Goal: Check status: Check status

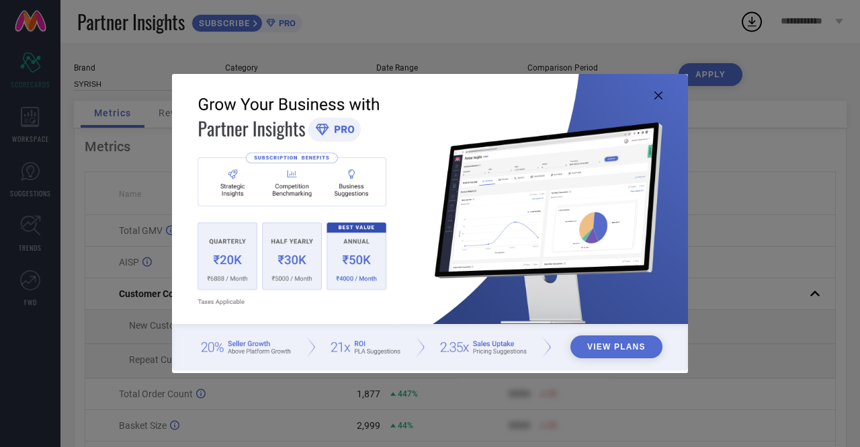
click at [659, 94] on icon at bounding box center [659, 95] width 8 height 8
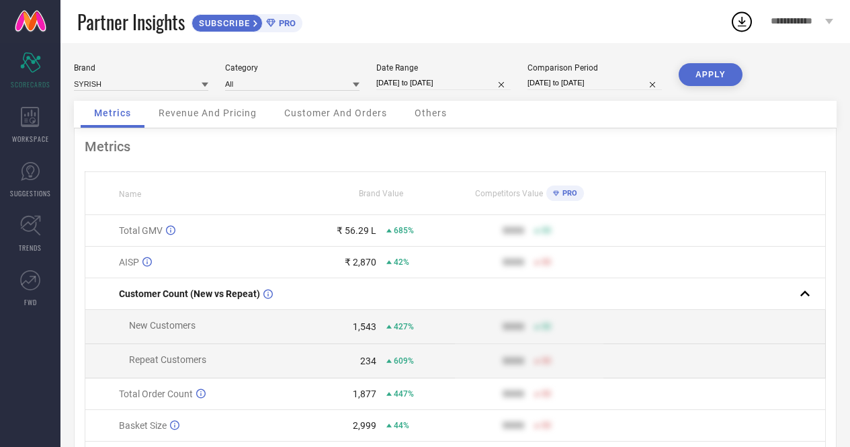
select select "3"
select select "2025"
select select "4"
select select "2025"
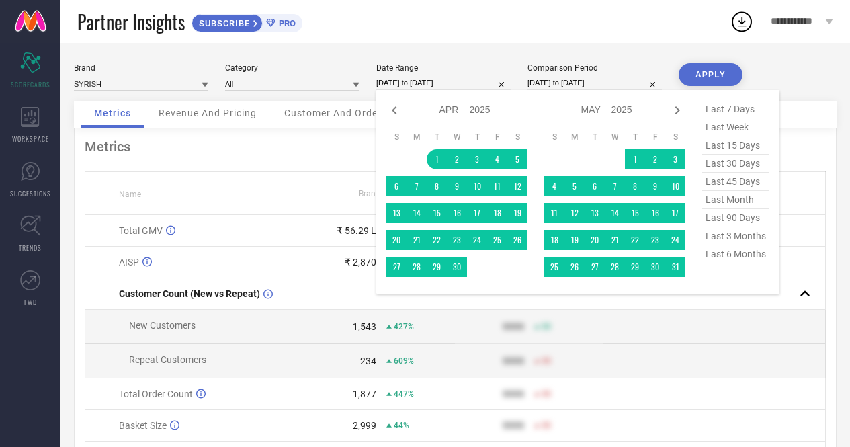
click at [402, 83] on input "[DATE] to [DATE]" at bounding box center [443, 83] width 134 height 14
type input "After [DATE]"
click at [438, 161] on td "1" at bounding box center [437, 159] width 20 height 20
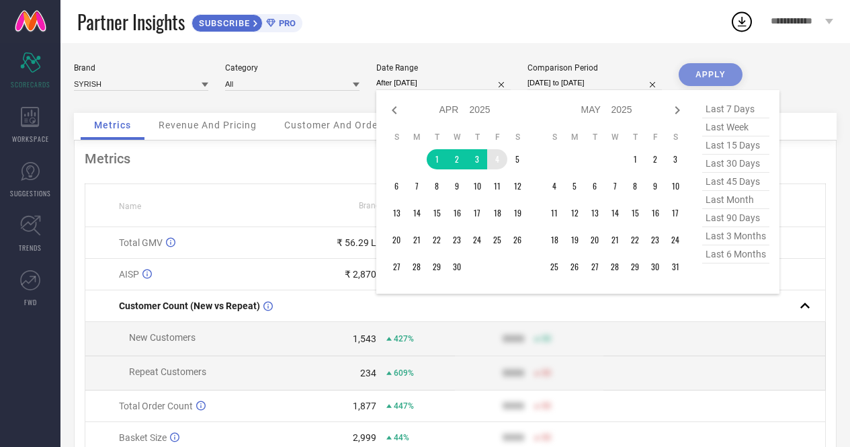
click at [457, 110] on select "Jan Feb Mar Apr May Jun [DATE] Aug Sep Oct Nov Dec" at bounding box center [455, 109] width 30 height 19
select select "8"
select select "2025"
select select "9"
select select "2025"
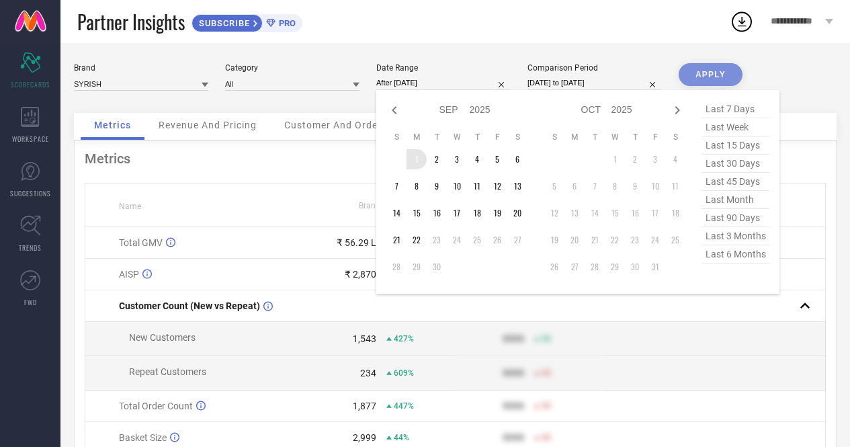
type input "[DATE] to [DATE]"
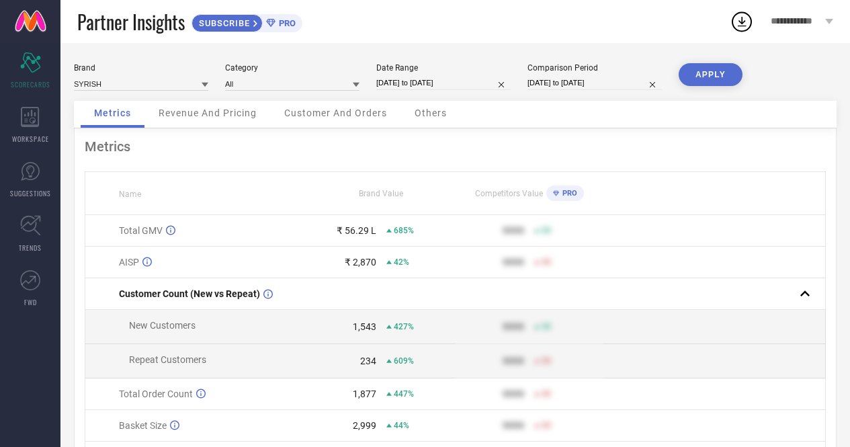
select select "3"
select select "2025"
select select "4"
select select "2025"
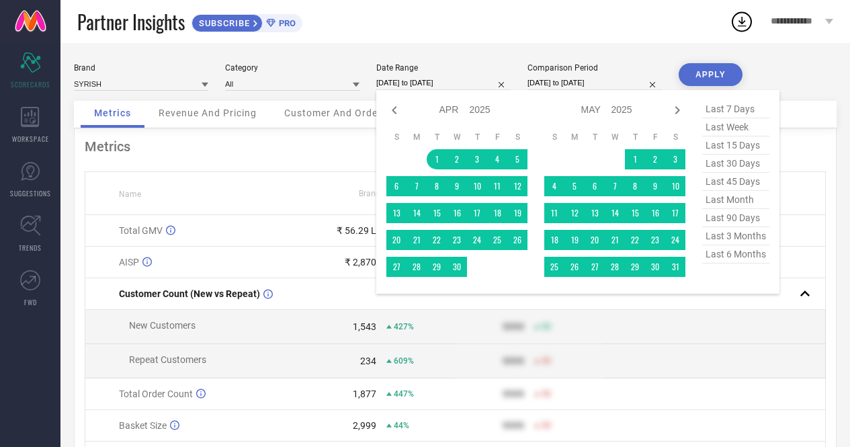
click at [452, 83] on input "[DATE] to [DATE]" at bounding box center [443, 83] width 134 height 14
click at [455, 114] on select "Jan Feb Mar Apr May Jun [DATE] Aug Sep Oct Nov Dec" at bounding box center [455, 109] width 30 height 19
select select "8"
select select "2025"
select select "9"
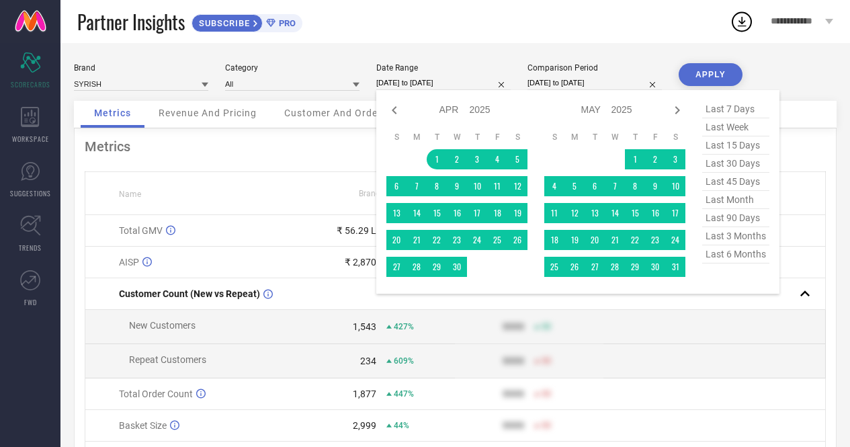
select select "2025"
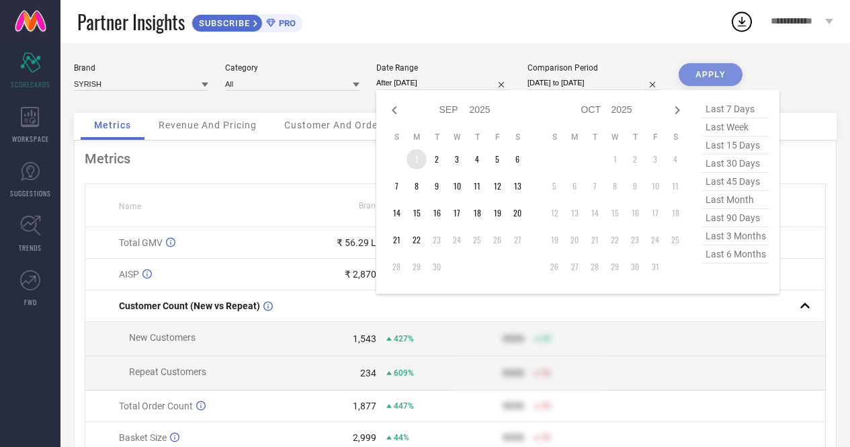
click at [418, 162] on td "1" at bounding box center [417, 159] width 20 height 20
type input "[DATE] to [DATE]"
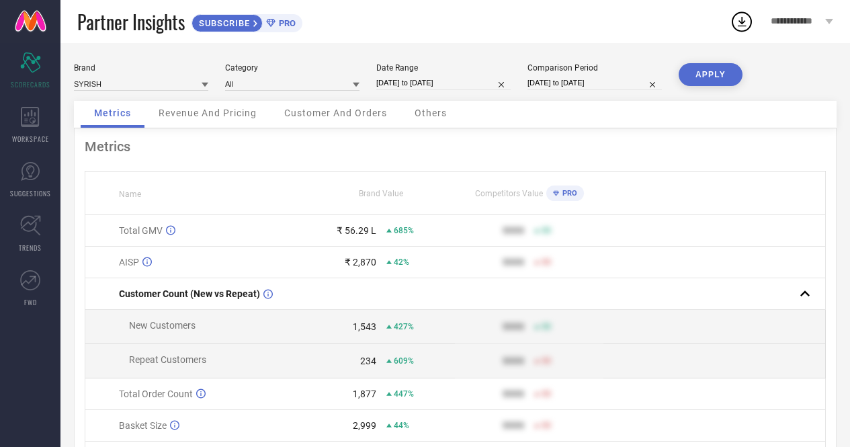
click at [710, 79] on button "APPLY" at bounding box center [711, 74] width 64 height 23
select select "8"
select select "2025"
select select "9"
select select "2025"
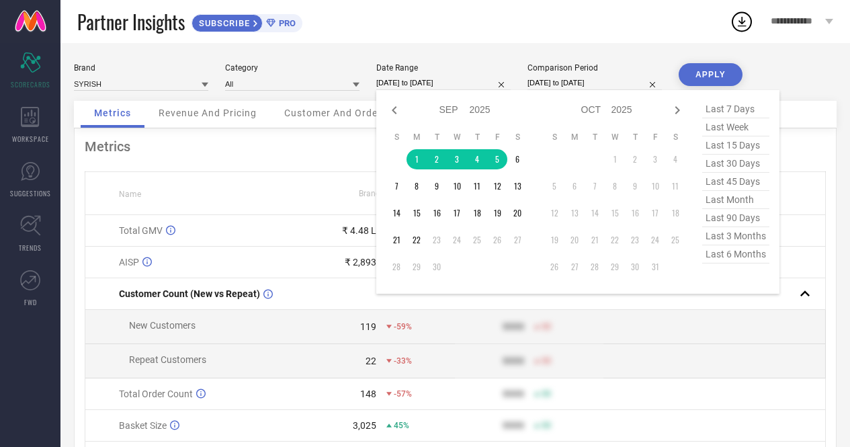
click at [424, 79] on input "[DATE] to [DATE]" at bounding box center [443, 83] width 134 height 14
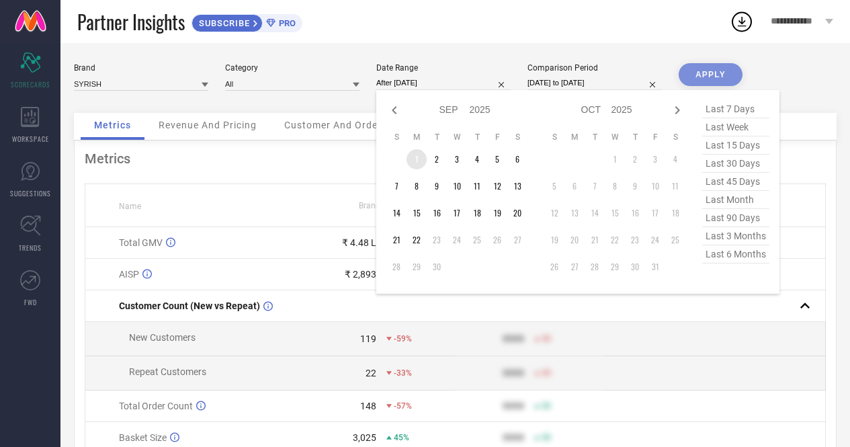
click at [414, 159] on td "1" at bounding box center [417, 159] width 20 height 20
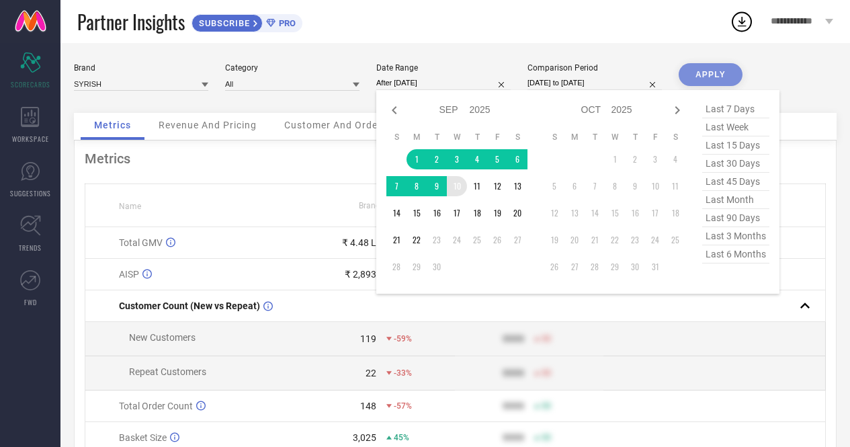
type input "[DATE] to [DATE]"
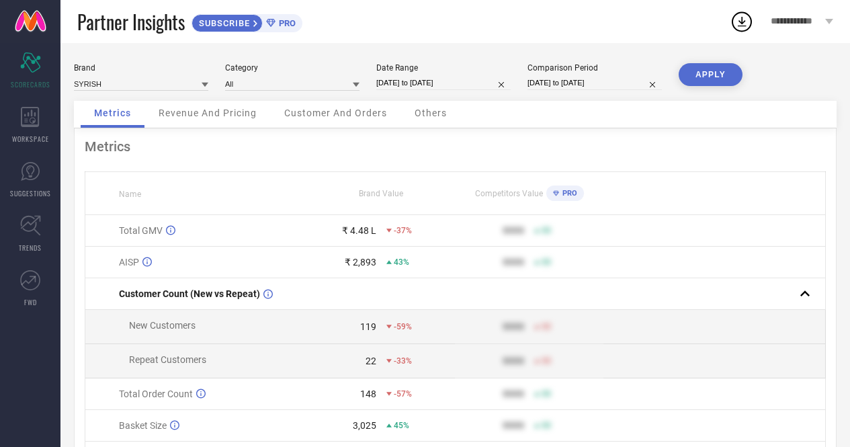
click at [708, 77] on button "APPLY" at bounding box center [711, 74] width 64 height 23
select select "8"
select select "2025"
select select "9"
select select "2025"
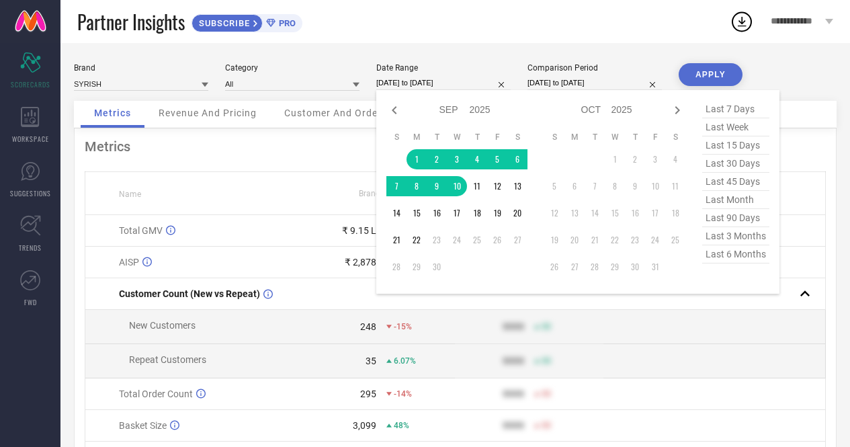
click at [425, 86] on input "[DATE] to [DATE]" at bounding box center [443, 83] width 134 height 14
click at [390, 114] on icon at bounding box center [394, 110] width 16 height 16
select select "7"
select select "2025"
select select "8"
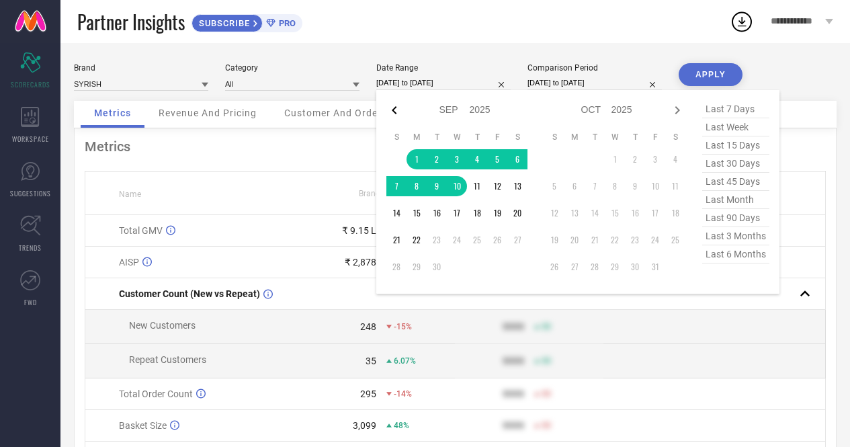
select select "2025"
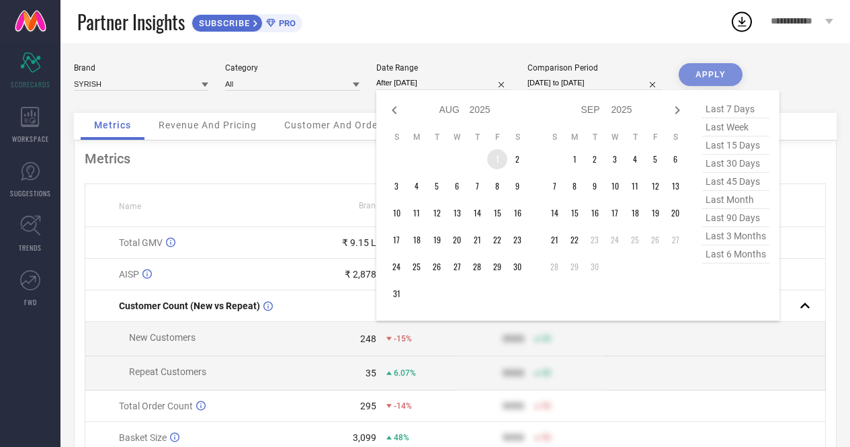
click at [492, 164] on td "1" at bounding box center [497, 159] width 20 height 20
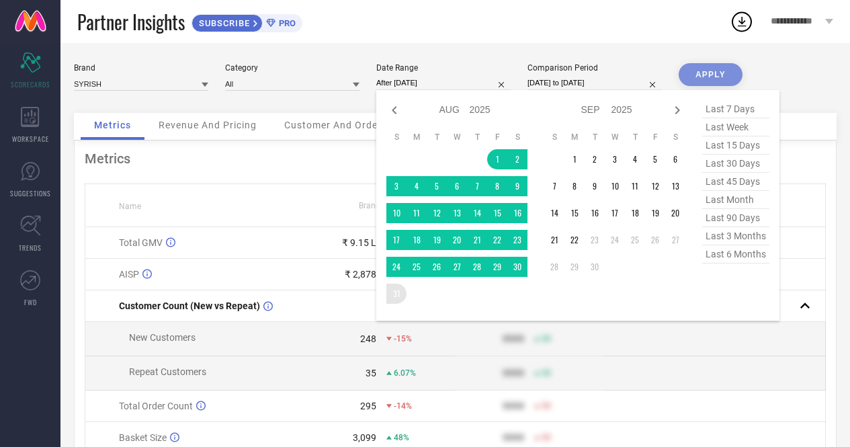
type input "[DATE] to [DATE]"
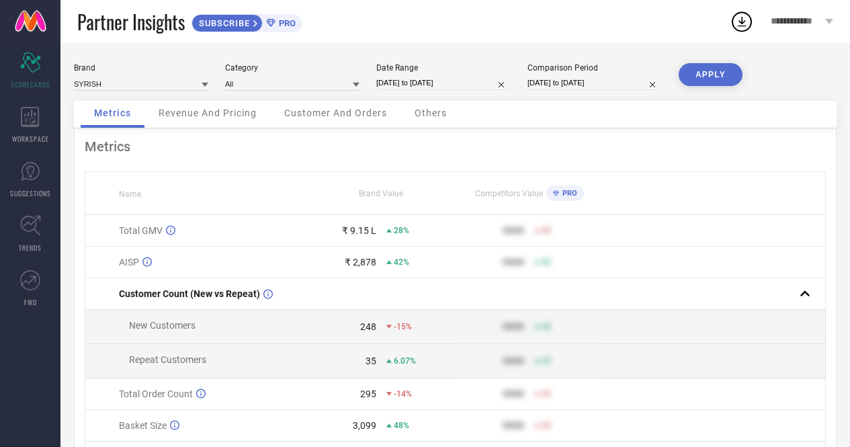
click at [711, 74] on button "APPLY" at bounding box center [711, 74] width 64 height 23
select select "7"
select select "2025"
select select "8"
select select "2025"
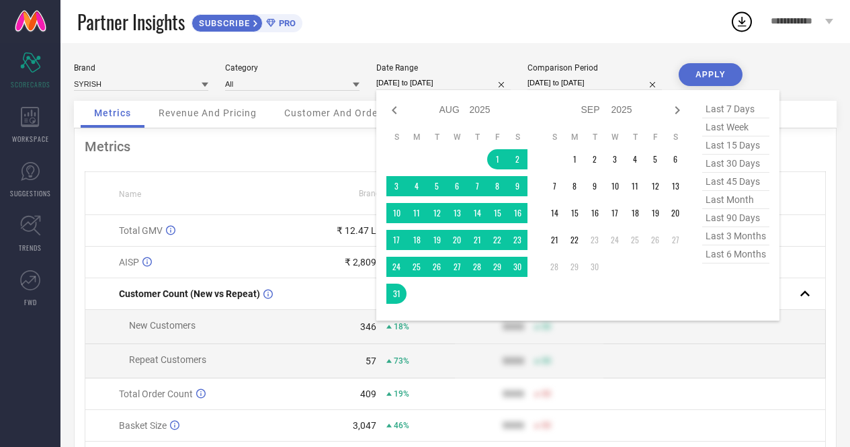
click at [427, 82] on input "[DATE] to [DATE]" at bounding box center [443, 83] width 134 height 14
click at [395, 114] on icon at bounding box center [394, 110] width 5 height 8
select select "6"
select select "2025"
select select "7"
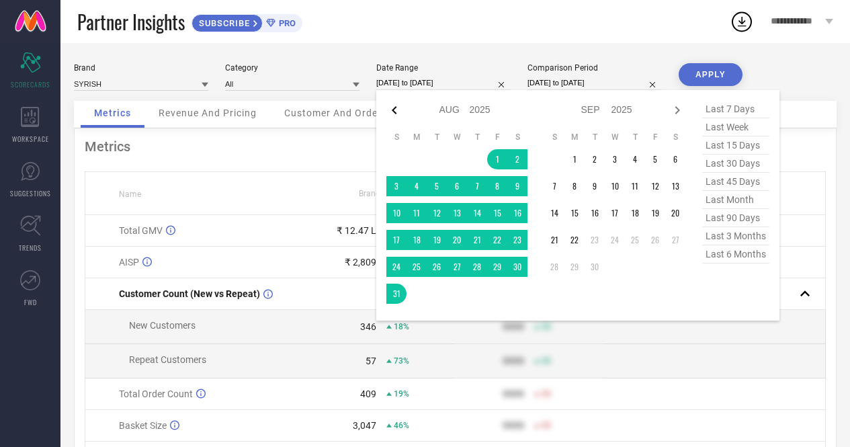
select select "2025"
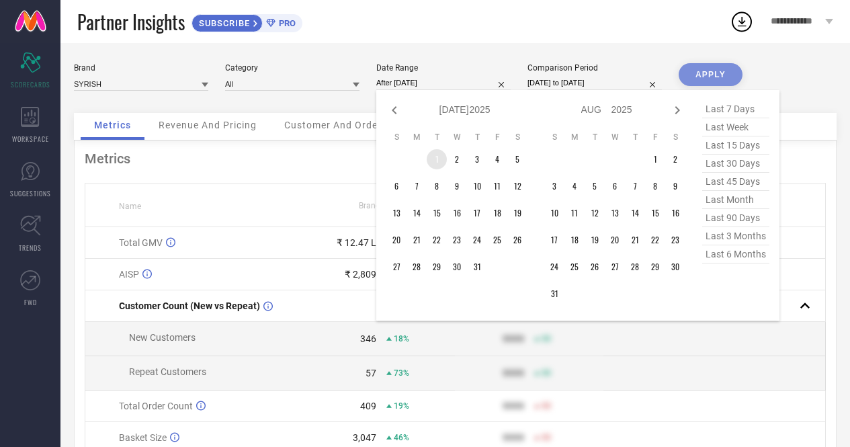
click at [433, 158] on td "1" at bounding box center [437, 159] width 20 height 20
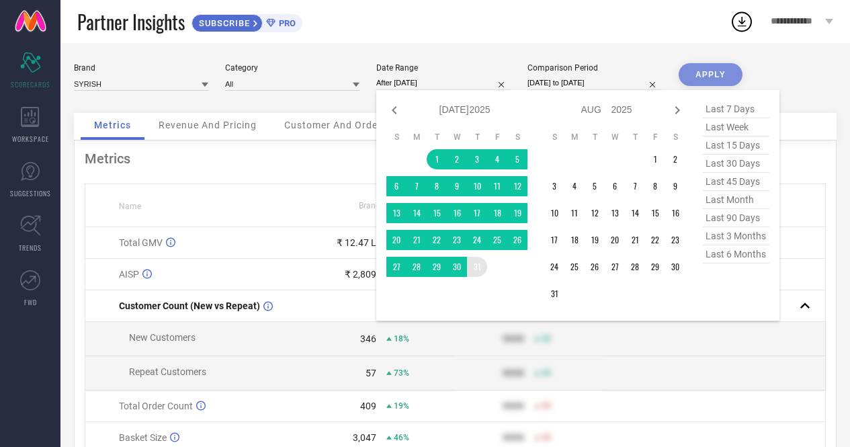
type input "[DATE] to [DATE]"
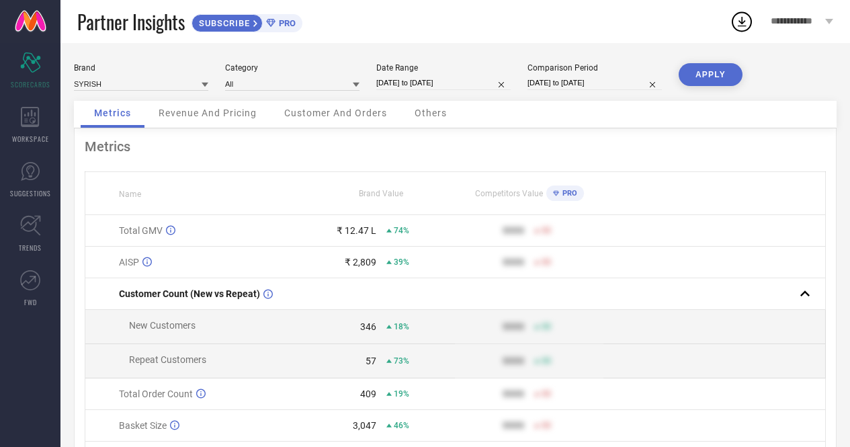
click at [707, 78] on button "APPLY" at bounding box center [711, 74] width 64 height 23
select select "6"
select select "2025"
select select "7"
select select "2025"
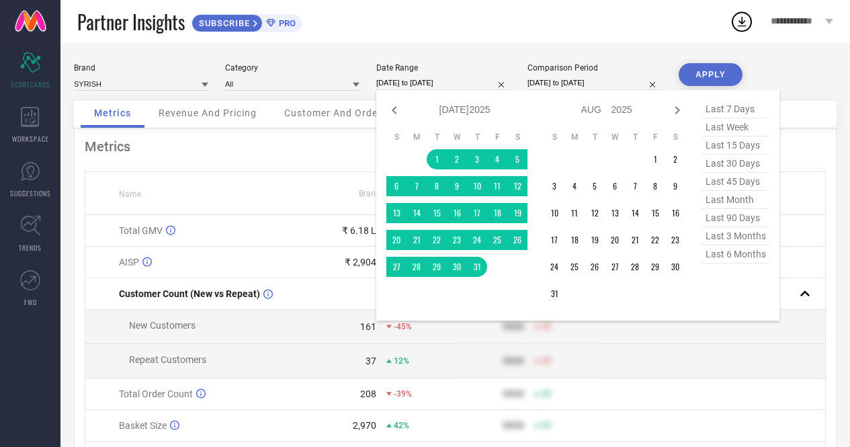
click at [419, 83] on input "[DATE] to [DATE]" at bounding box center [443, 83] width 134 height 14
type input "After [DATE]"
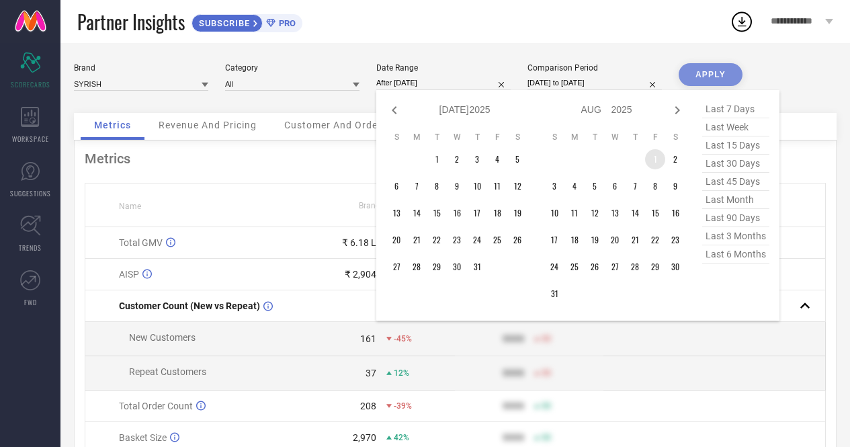
click at [653, 162] on td "1" at bounding box center [655, 159] width 20 height 20
click at [677, 111] on icon at bounding box center [677, 110] width 16 height 16
select select "7"
select select "2025"
select select "8"
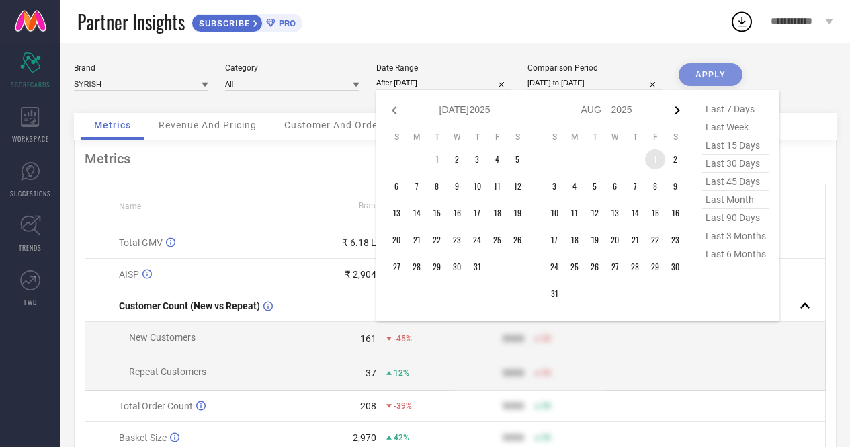
select select "2025"
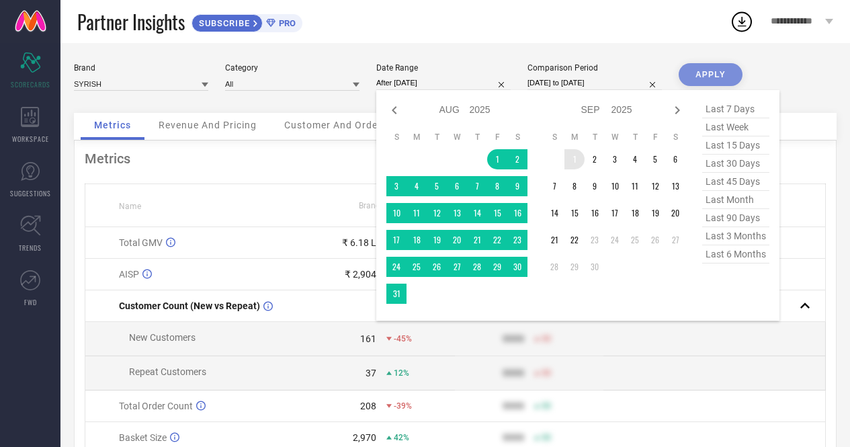
type input "[DATE] to [DATE]"
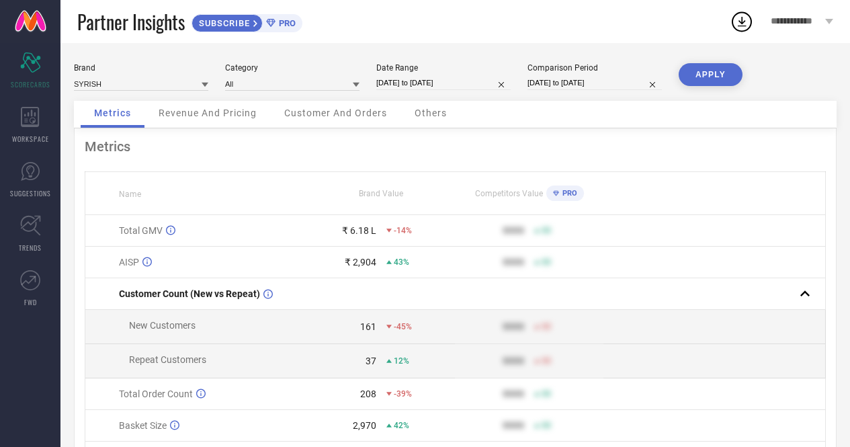
select select "7"
select select "2025"
select select "8"
select select "2025"
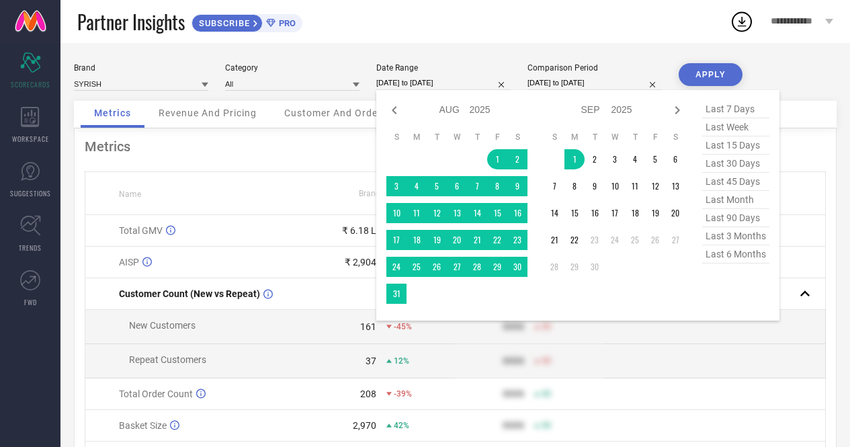
click at [436, 84] on input "[DATE] to [DATE]" at bounding box center [443, 83] width 134 height 14
click at [575, 164] on td "1" at bounding box center [575, 159] width 20 height 20
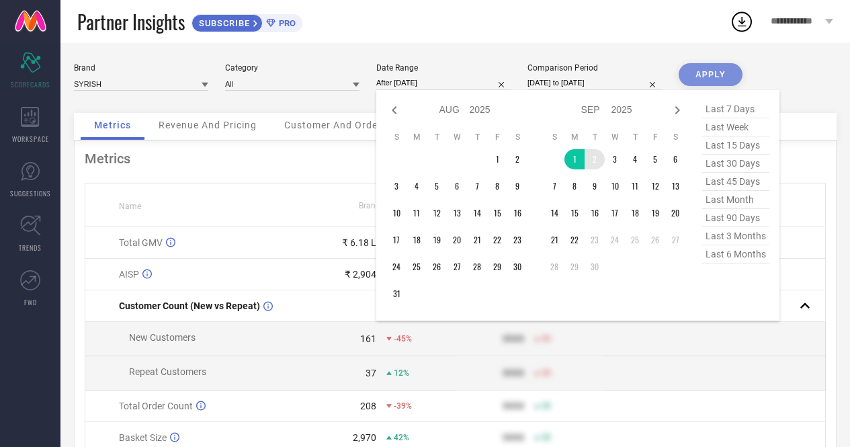
type input "[DATE] to [DATE]"
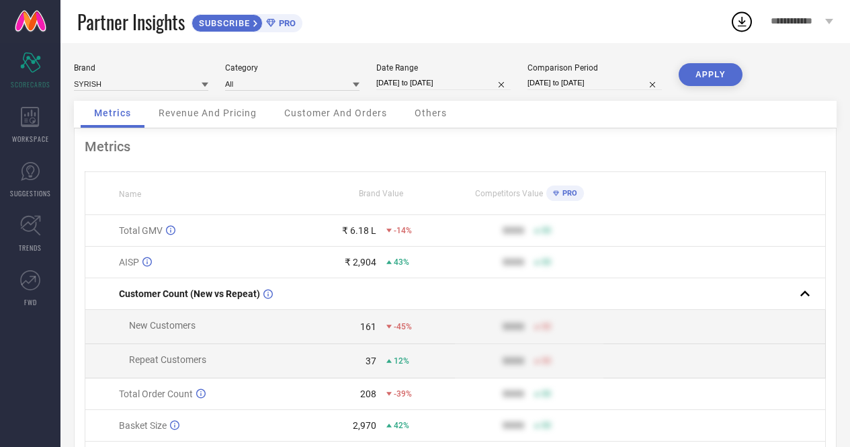
click at [703, 73] on button "APPLY" at bounding box center [711, 74] width 64 height 23
select select "3"
select select "2024"
select select "4"
select select "2024"
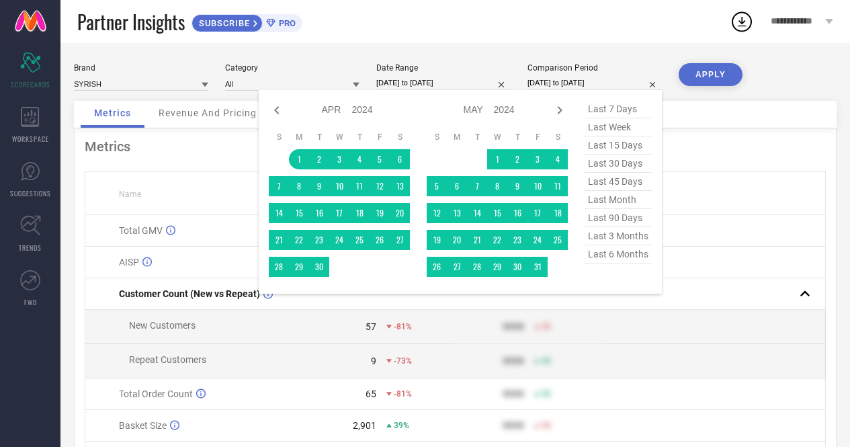
click at [562, 85] on input "[DATE] to [DATE]" at bounding box center [595, 83] width 134 height 14
select select "8"
select select "2025"
select select "9"
select select "2025"
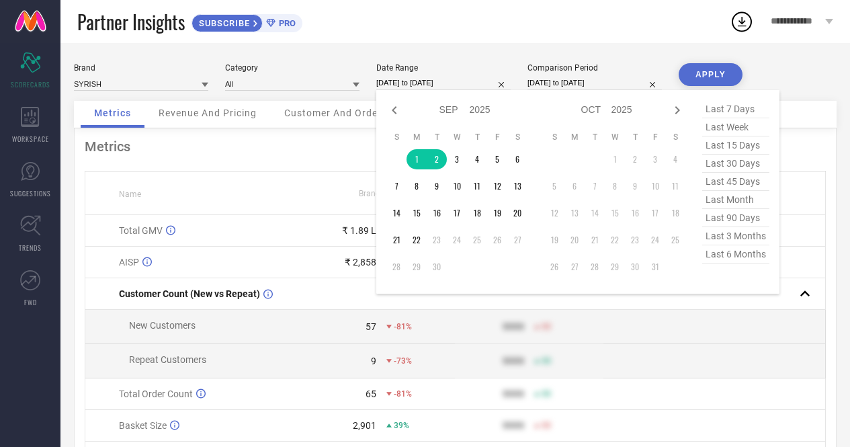
click at [395, 83] on input "[DATE] to [DATE]" at bounding box center [443, 83] width 134 height 14
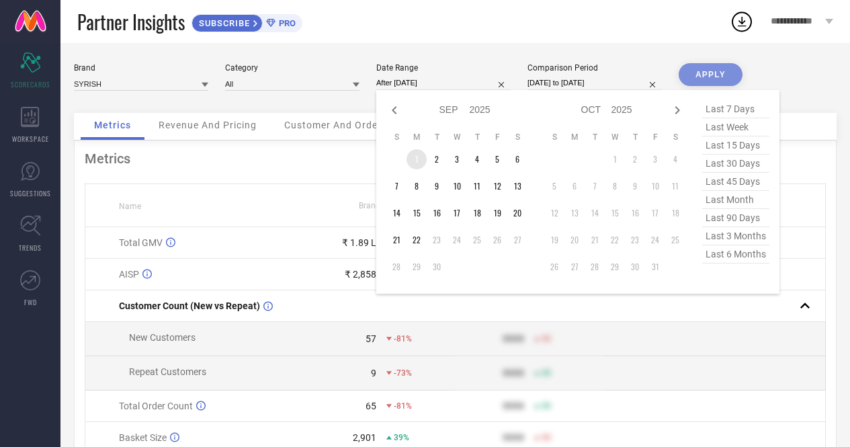
click at [410, 164] on td "1" at bounding box center [417, 159] width 20 height 20
type input "[DATE] to [DATE]"
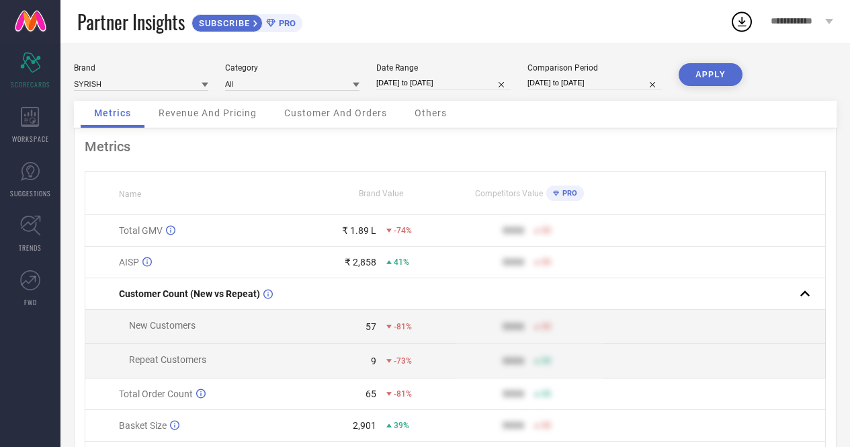
click at [700, 73] on button "APPLY" at bounding box center [711, 74] width 64 height 23
click at [431, 78] on input "[DATE] to [DATE]" at bounding box center [443, 83] width 134 height 14
select select "8"
select select "2025"
select select "9"
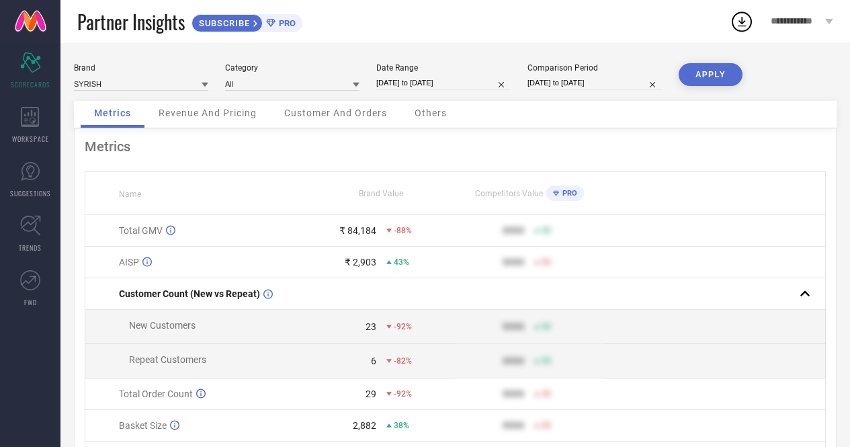
select select "2025"
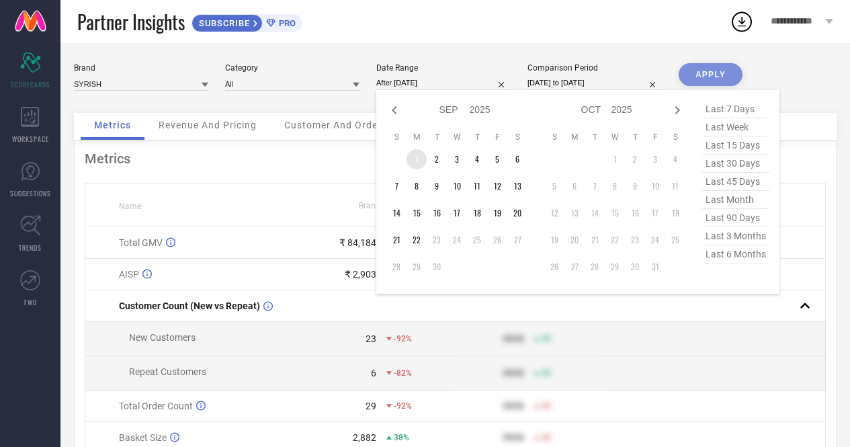
click at [417, 160] on td "1" at bounding box center [417, 159] width 20 height 20
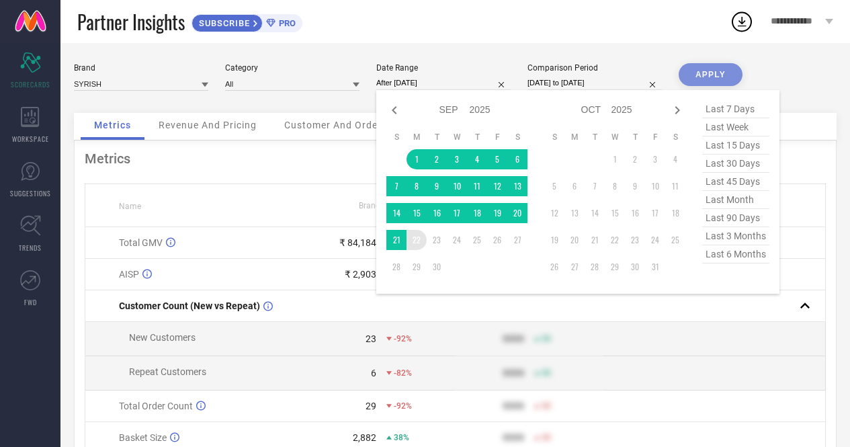
type input "[DATE] to [DATE]"
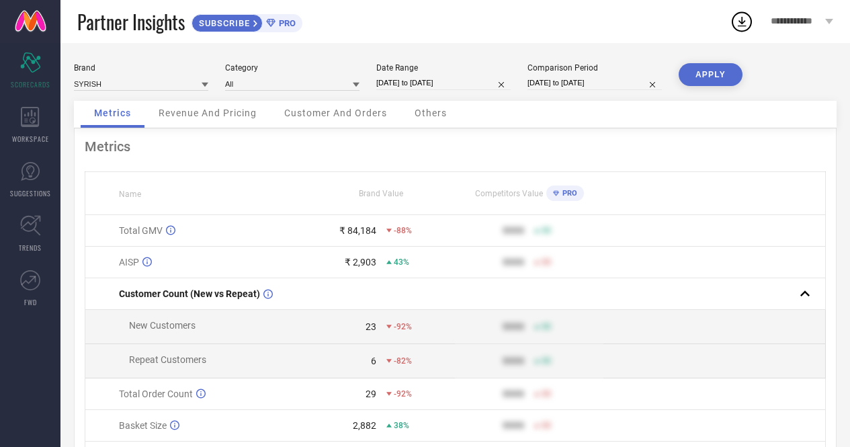
click at [701, 73] on button "APPLY" at bounding box center [711, 74] width 64 height 23
click at [399, 233] on span "262%" at bounding box center [404, 230] width 20 height 9
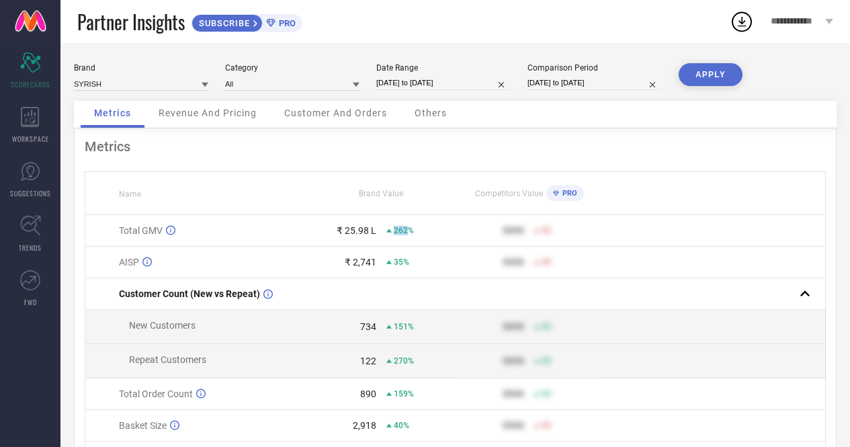
click at [399, 233] on span "262%" at bounding box center [404, 230] width 20 height 9
click at [357, 234] on div "₹ 25.98 L" at bounding box center [357, 230] width 40 height 11
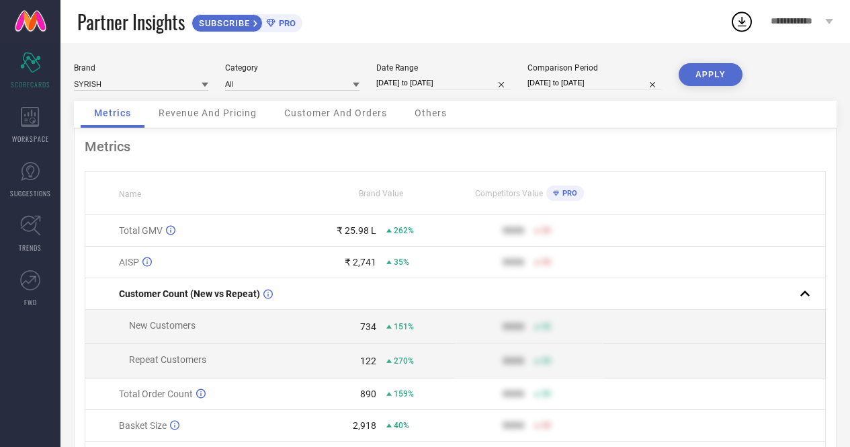
click at [397, 232] on span "262%" at bounding box center [404, 230] width 20 height 9
click at [427, 170] on div "Metrics Name Brand Value Competitors Value PRO Total GMV ₹ 25.98 L 262% 9999 50…" at bounding box center [455, 333] width 763 height 411
click at [358, 229] on div "₹ 25.98 L" at bounding box center [357, 230] width 40 height 11
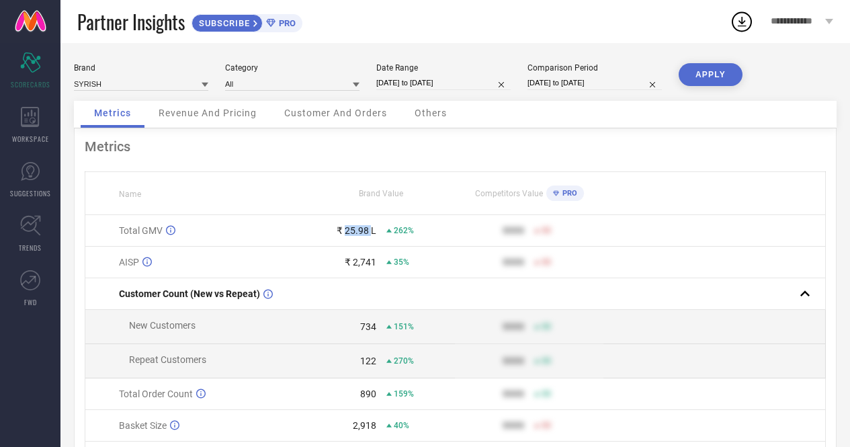
click at [358, 229] on div "₹ 25.98 L" at bounding box center [357, 230] width 40 height 11
click at [446, 163] on div "Metrics Name Brand Value Competitors Value PRO Total GMV ₹ 25.98 L 262% 9999 50…" at bounding box center [455, 333] width 763 height 411
